Goal: Transaction & Acquisition: Purchase product/service

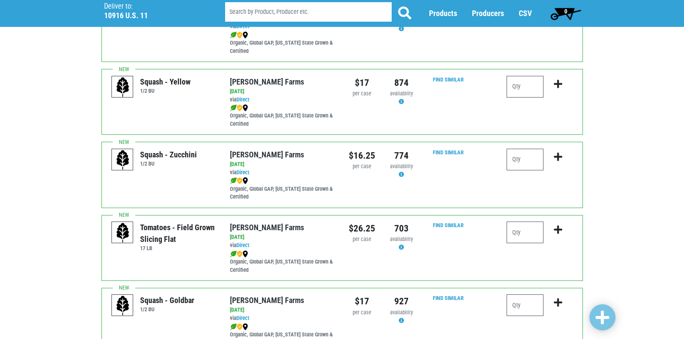
scroll to position [564, 0]
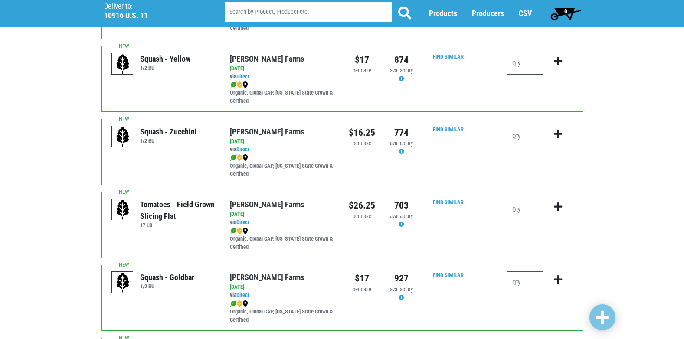
click at [513, 210] on input "number" at bounding box center [525, 210] width 37 height 22
type input "2"
click at [563, 206] on button "submit" at bounding box center [558, 212] width 20 height 27
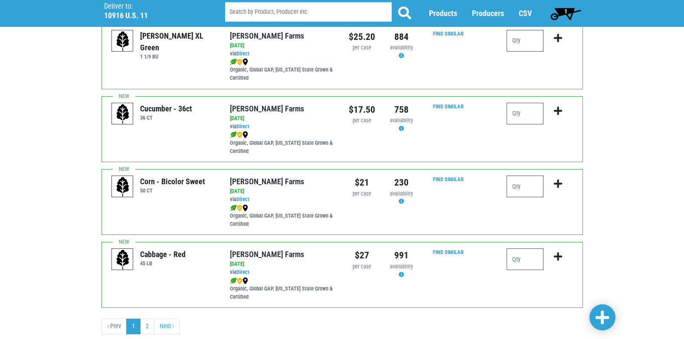
scroll to position [1268, 0]
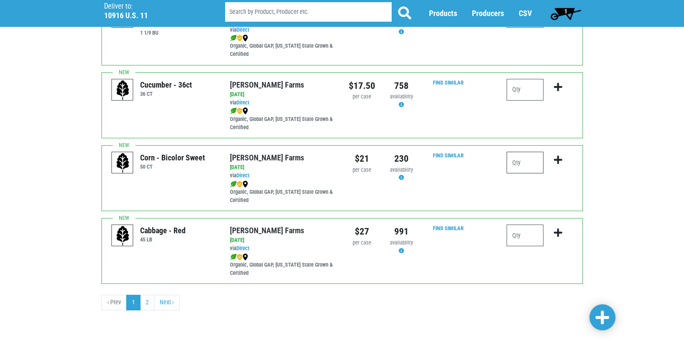
click at [525, 164] on input "number" at bounding box center [525, 163] width 37 height 22
type input "5"
click at [558, 160] on icon "submit" at bounding box center [558, 160] width 8 height 10
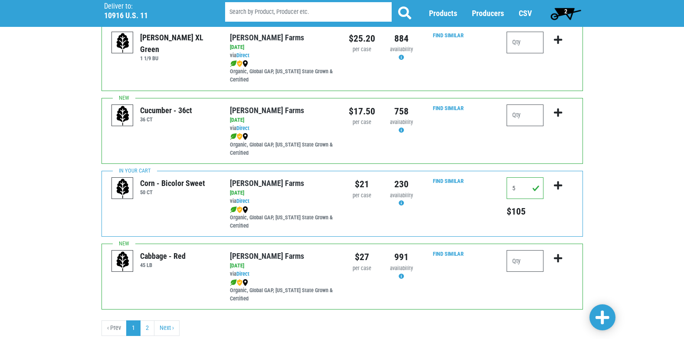
scroll to position [1224, 0]
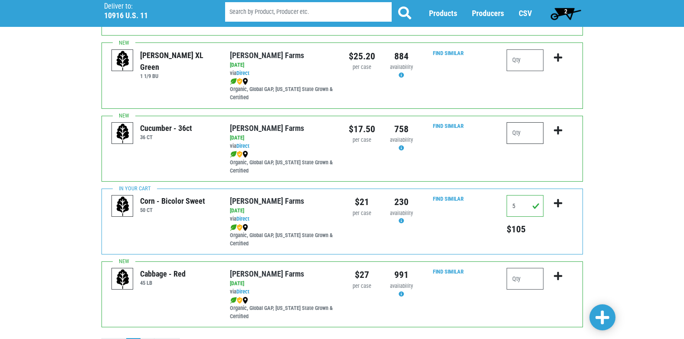
click at [518, 134] on input "number" at bounding box center [525, 133] width 37 height 22
type input "2"
click at [560, 128] on icon "submit" at bounding box center [558, 131] width 8 height 10
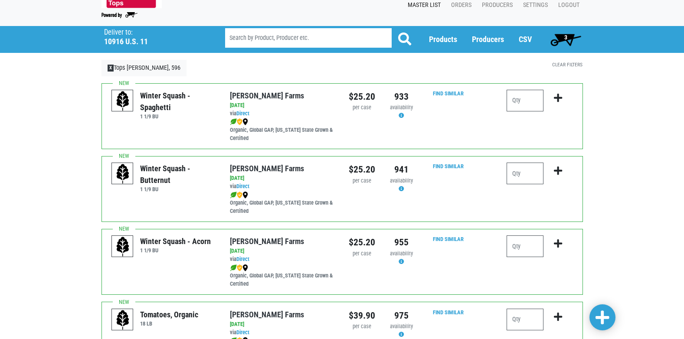
scroll to position [10, 0]
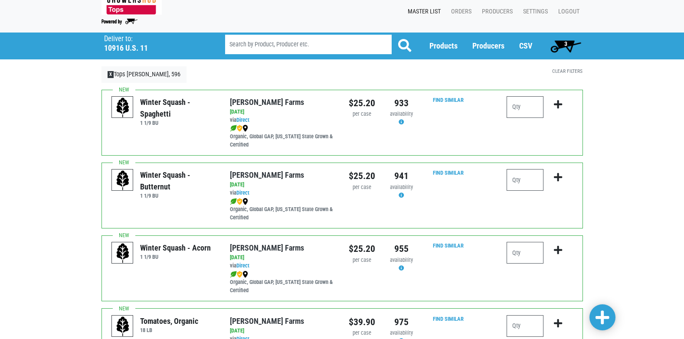
click at [568, 43] on span "3" at bounding box center [566, 45] width 39 height 17
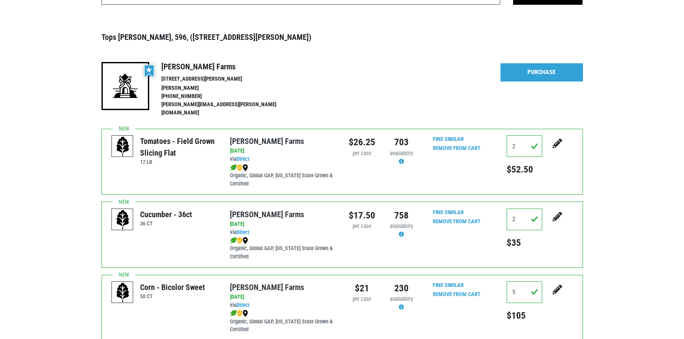
scroll to position [87, 0]
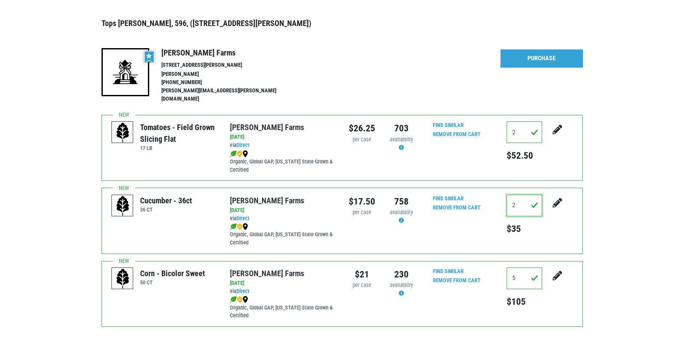
click at [518, 201] on input "2" at bounding box center [525, 206] width 36 height 22
type input "3"
click at [556, 134] on icon "submit" at bounding box center [558, 130] width 10 height 10
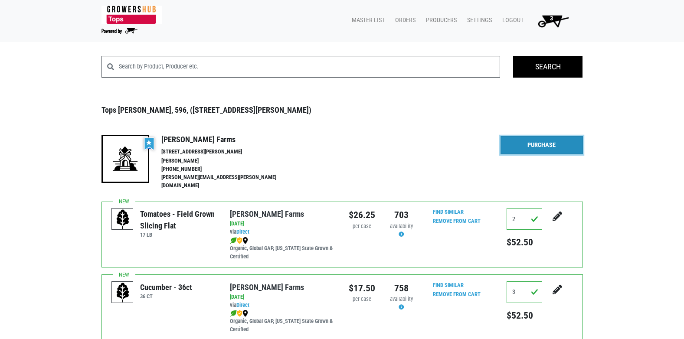
click at [550, 145] on link "Purchase" at bounding box center [542, 145] width 82 height 18
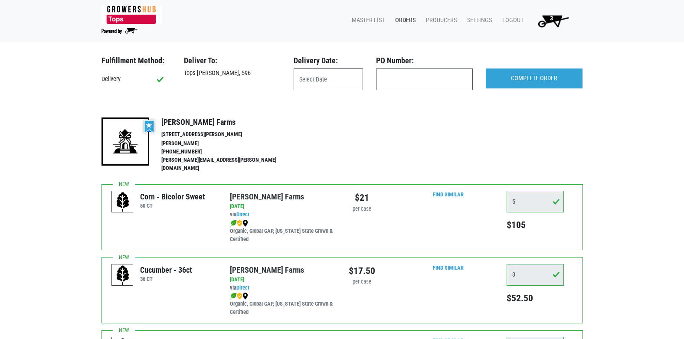
click at [321, 78] on input "text" at bounding box center [328, 80] width 69 height 22
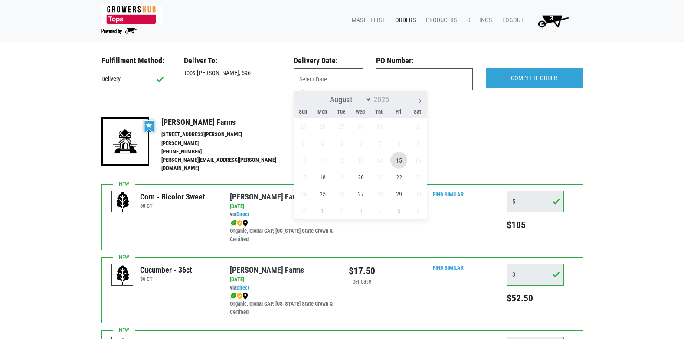
click at [399, 158] on span "15" at bounding box center [398, 160] width 17 height 17
type input "2025-08-15"
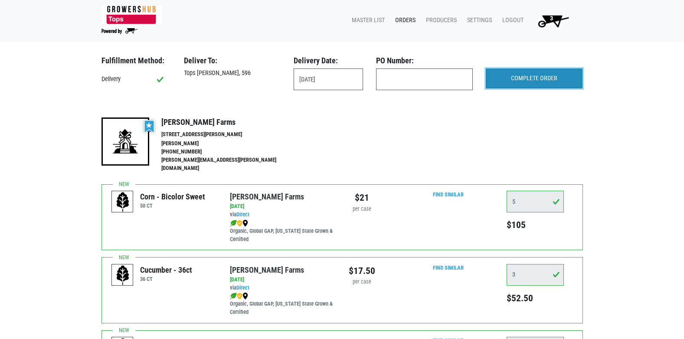
click at [539, 75] on input "COMPLETE ORDER" at bounding box center [534, 79] width 97 height 20
